Goal: Information Seeking & Learning: Learn about a topic

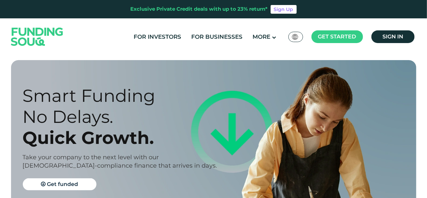
drag, startPoint x: 177, startPoint y: 50, endPoint x: 122, endPoint y: 50, distance: 55.2
drag, startPoint x: 122, startPoint y: 50, endPoint x: 88, endPoint y: 35, distance: 37.2
click at [88, 35] on div "For Investors For Businesses More About Us Global عربي" at bounding box center [213, 36] width 408 height 37
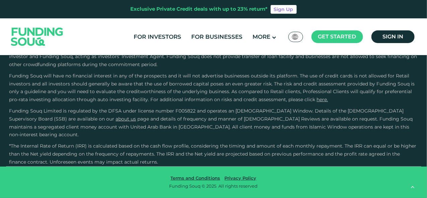
scroll to position [1044, 0]
type tc-range-slider "4"
type tc-range-slider "20000"
type tc-range-slider "600000"
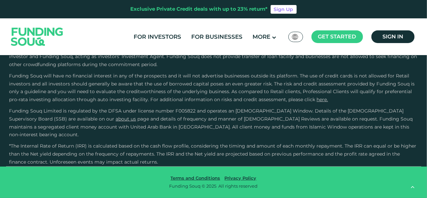
drag, startPoint x: 37, startPoint y: 80, endPoint x: 89, endPoint y: 75, distance: 52.7
click at [127, 53] on div "For Investors For Businesses More About Us Global عربي" at bounding box center [213, 36] width 408 height 37
